Goal: Complete application form

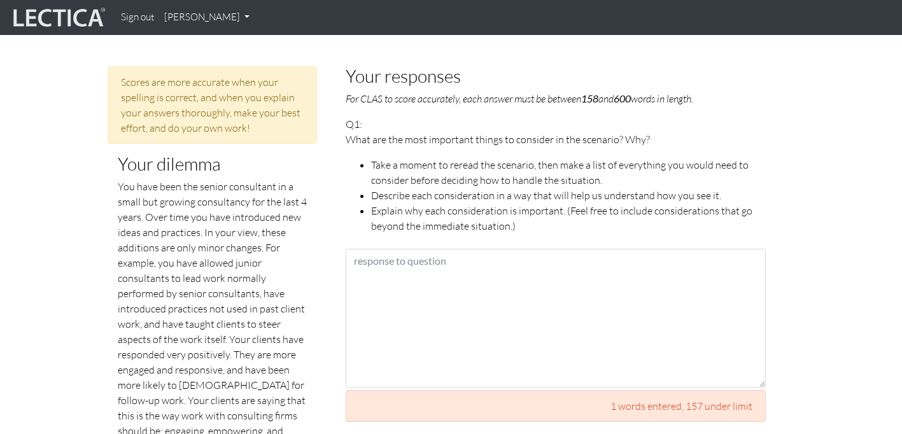
scroll to position [522, 0]
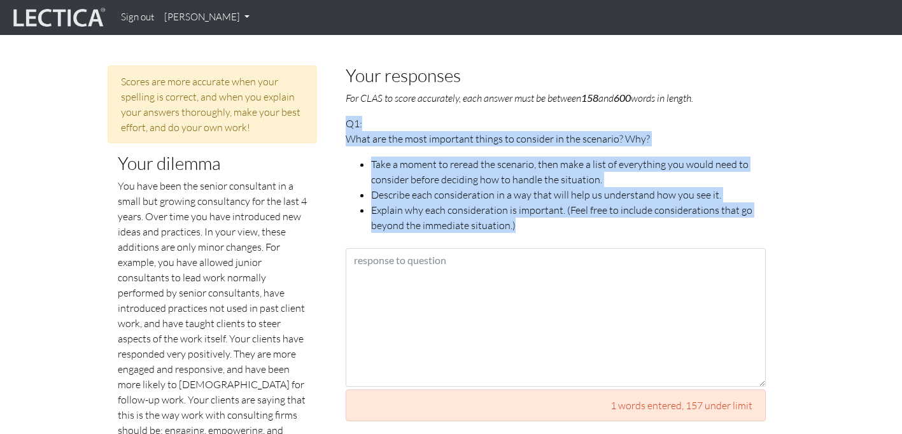
drag, startPoint x: 519, startPoint y: 211, endPoint x: 341, endPoint y: 114, distance: 203.1
copy p "Q1: What are the most important things to consider in the scenario? Why? Take a…"
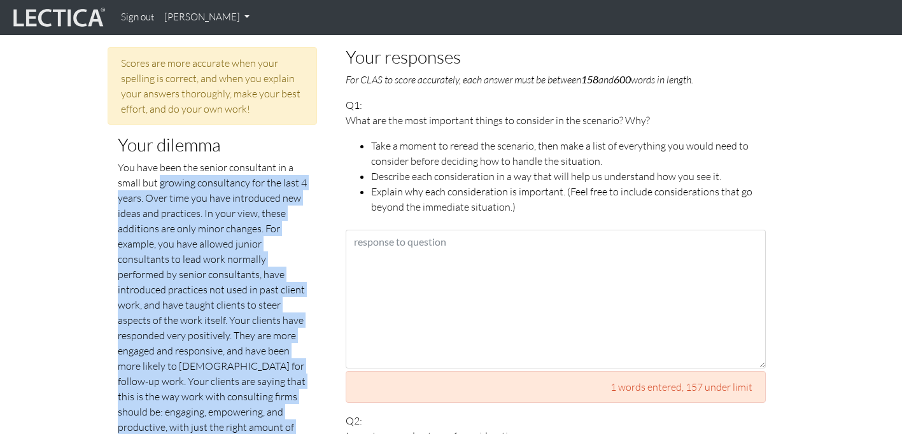
scroll to position [526, 0]
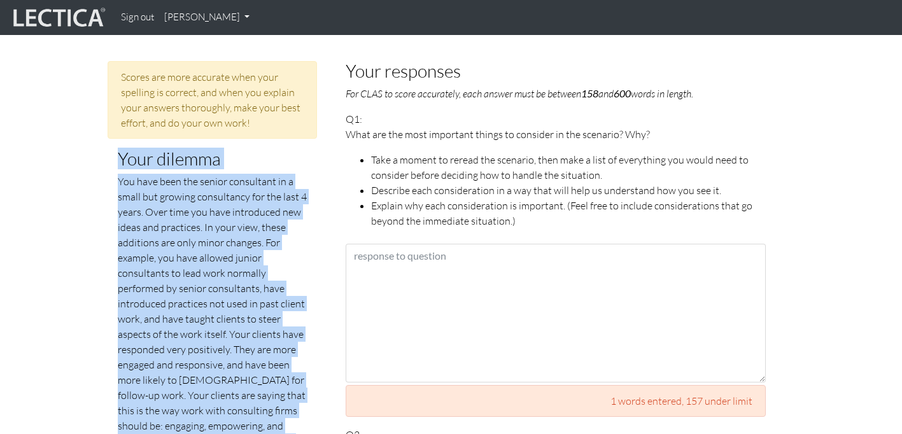
drag, startPoint x: 306, startPoint y: 211, endPoint x: 108, endPoint y: 149, distance: 206.9
copy div "Your dilemma You have been the senior consultant in a small but growing consult…"
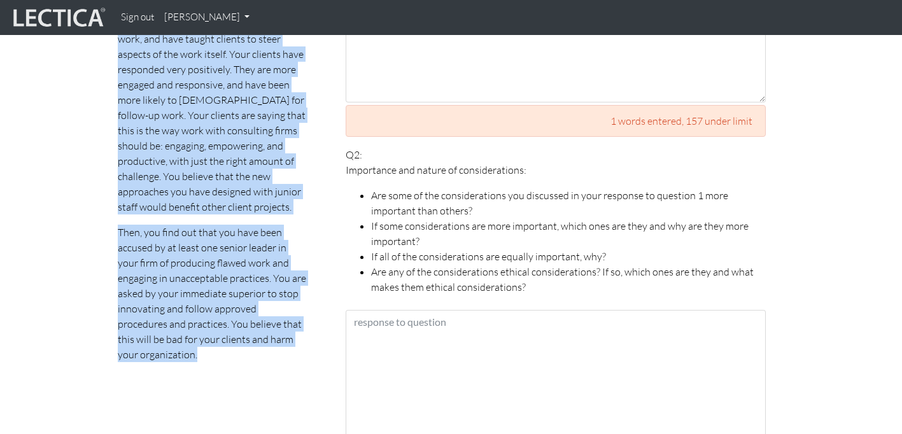
scroll to position [819, 0]
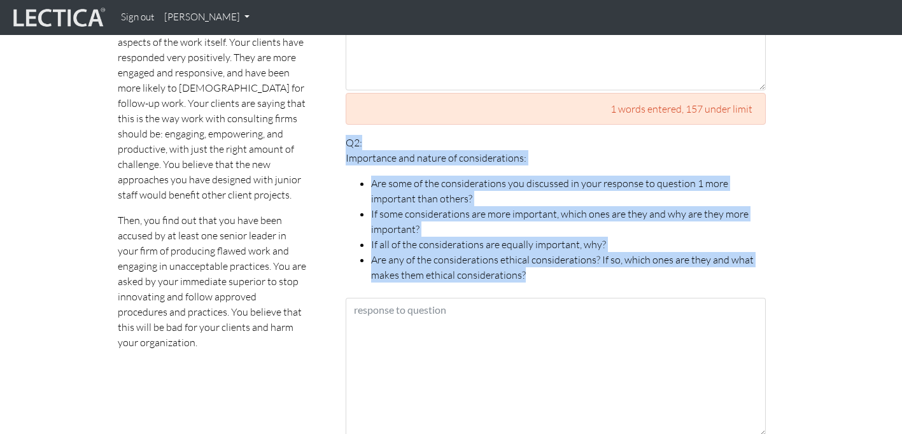
drag, startPoint x: 531, startPoint y: 262, endPoint x: 338, endPoint y: 132, distance: 232.1
copy p "Q2: Importance and nature of considerations: Are some of the considerations you…"
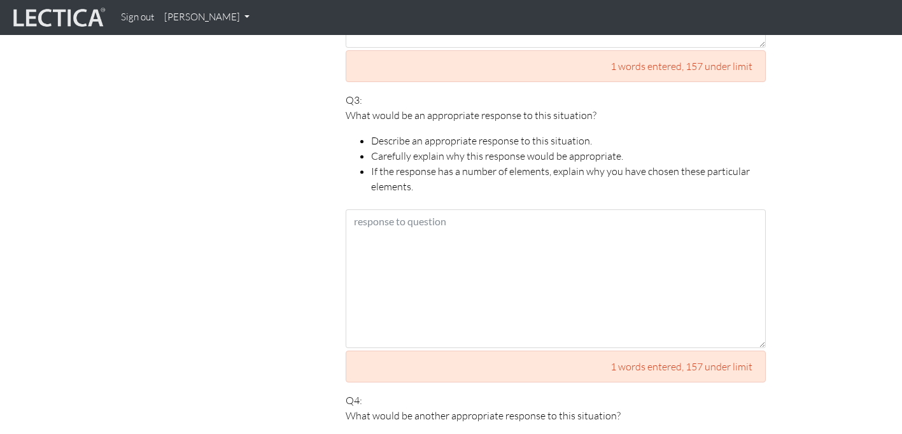
scroll to position [1211, 0]
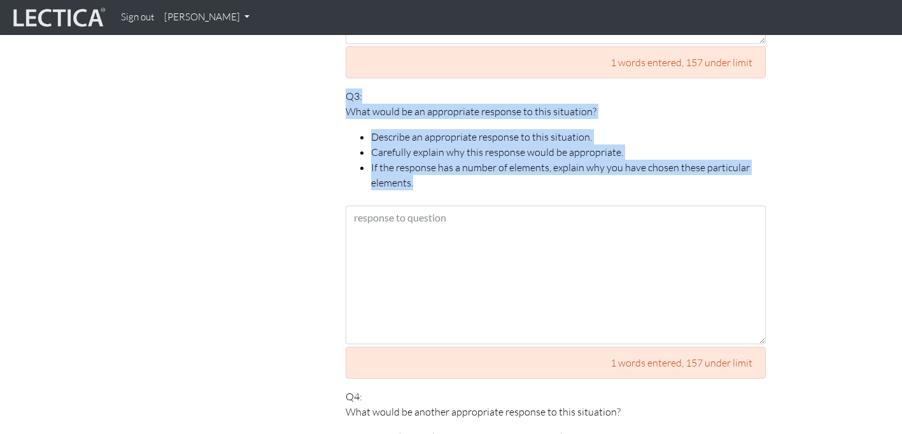
drag, startPoint x: 440, startPoint y: 169, endPoint x: 348, endPoint y: 87, distance: 124.0
click at [348, 88] on p "Q3: What would be an appropriate response to this situation? Describe an approp…" at bounding box center [556, 139] width 420 height 102
copy p "Q3: What would be an appropriate response to this situation? Describe an approp…"
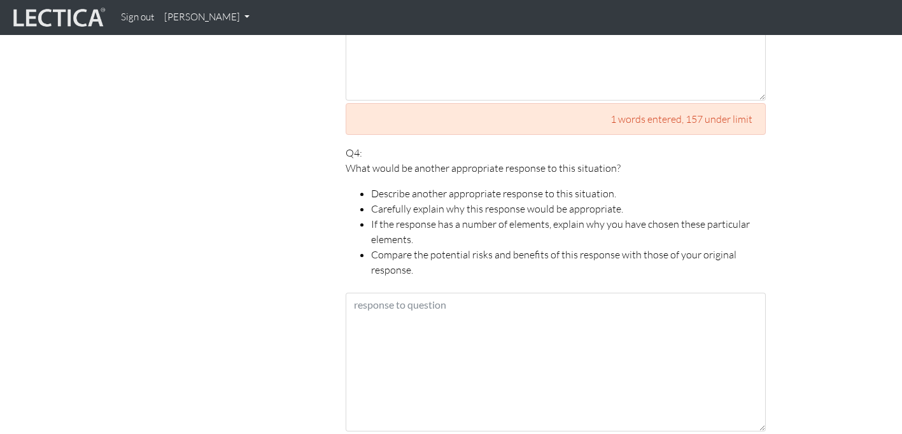
scroll to position [1471, 0]
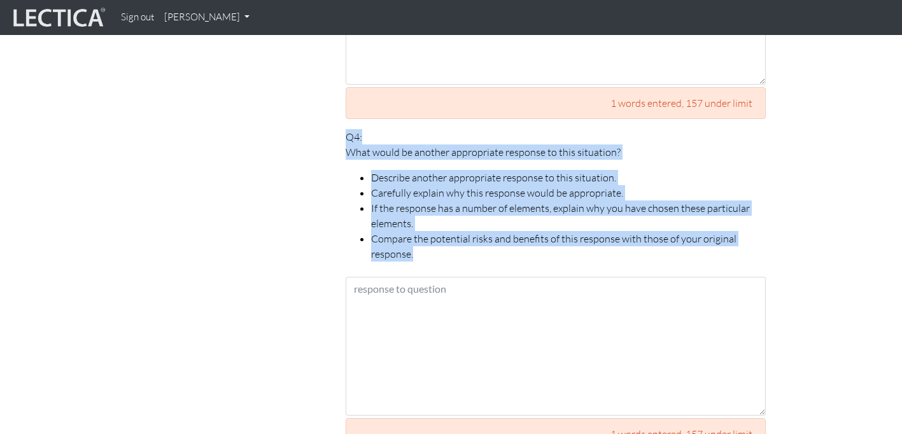
drag, startPoint x: 423, startPoint y: 240, endPoint x: 344, endPoint y: 128, distance: 136.7
click at [344, 128] on div "Your responses For CLAS to score accurately, each answer must be between 158 an…" at bounding box center [555, 48] width 439 height 1862
copy p "Q4: What would be another appropriate response to this situation? Describe anot…"
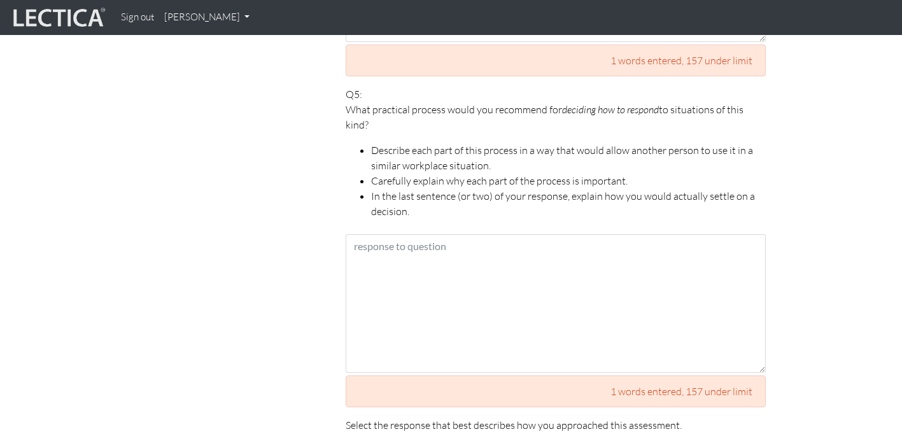
scroll to position [1860, 0]
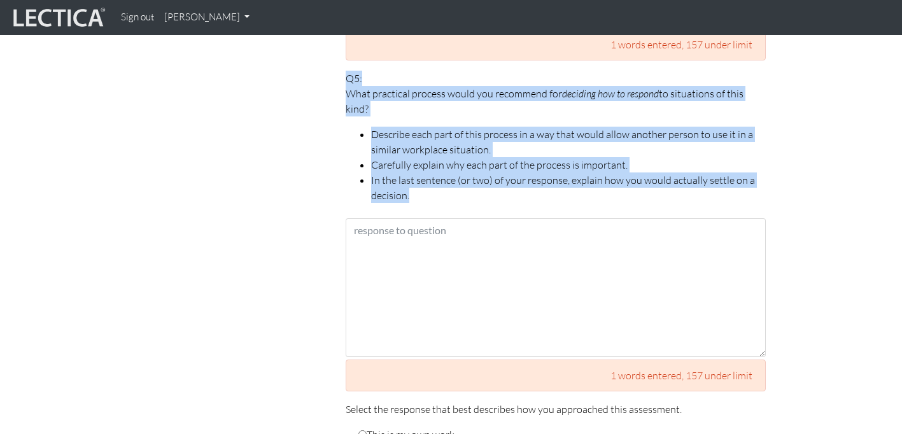
drag, startPoint x: 425, startPoint y: 181, endPoint x: 337, endPoint y: 69, distance: 142.7
copy p "Q5: What practical process would you recommend for deciding how to respond to s…"
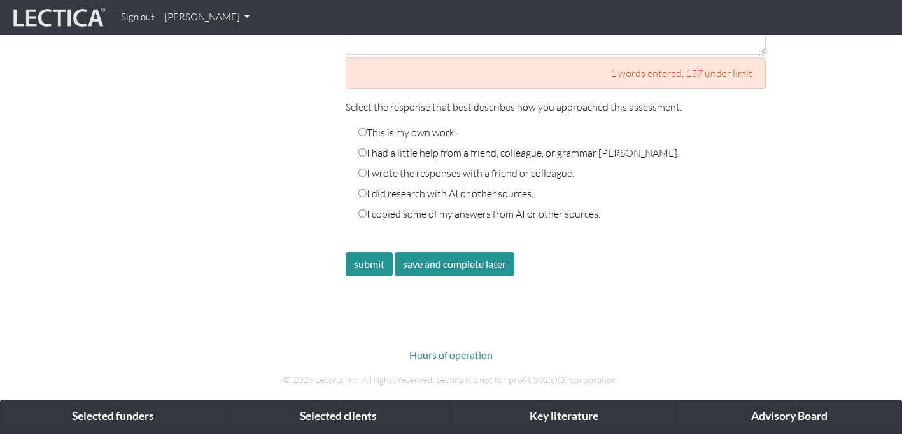
scroll to position [2160, 0]
